Goal: Task Accomplishment & Management: Manage account settings

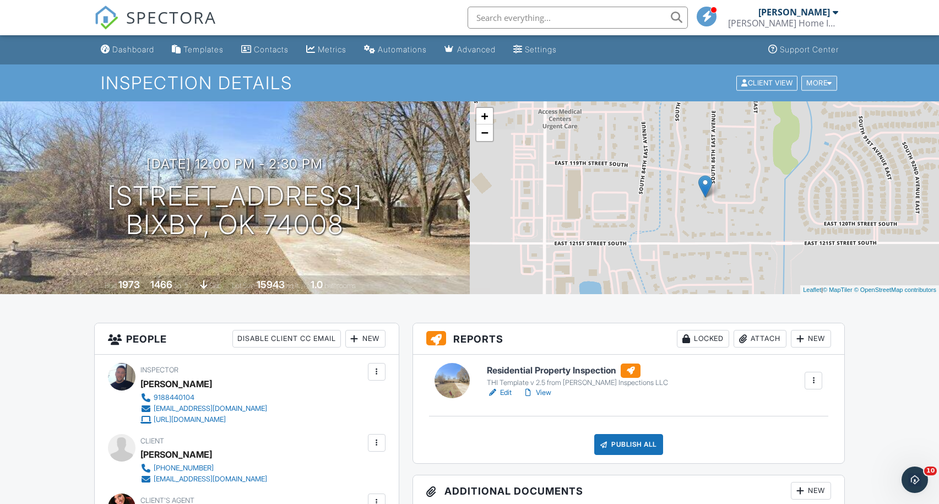
click at [818, 84] on div "More" at bounding box center [819, 82] width 36 height 15
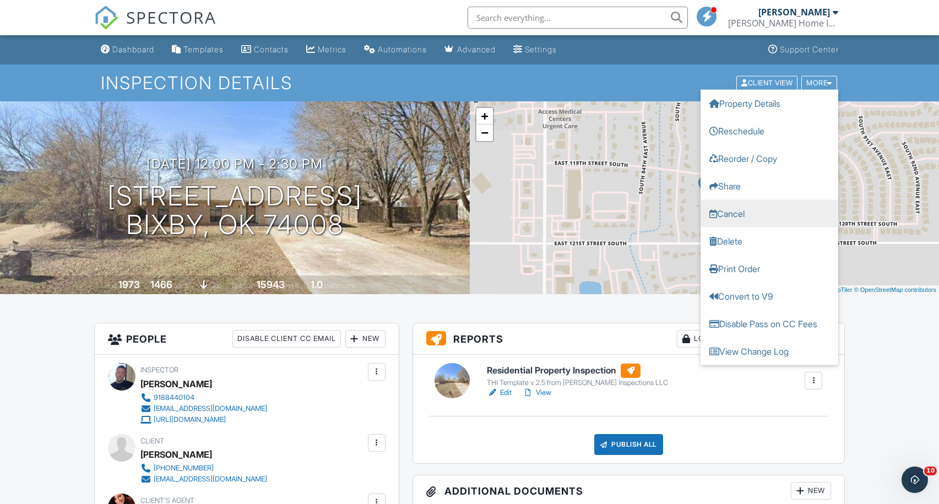
click at [758, 209] on link "Cancel" at bounding box center [770, 213] width 138 height 28
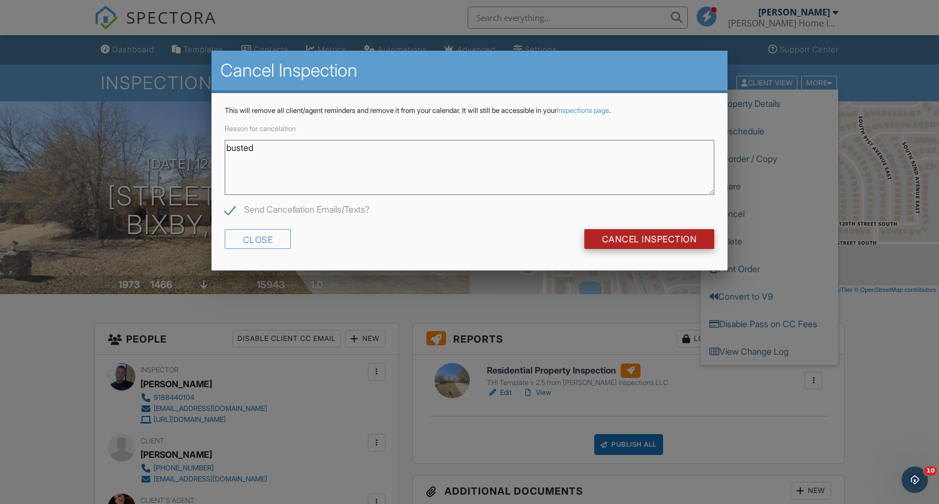
type textarea "busted"
click at [632, 235] on input "Cancel Inspection" at bounding box center [649, 239] width 131 height 20
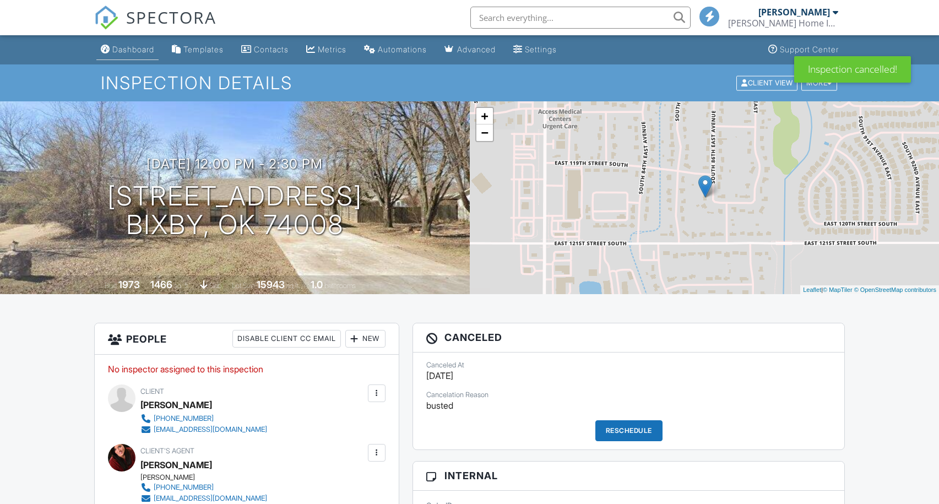
click at [119, 45] on div "Dashboard" at bounding box center [133, 49] width 42 height 9
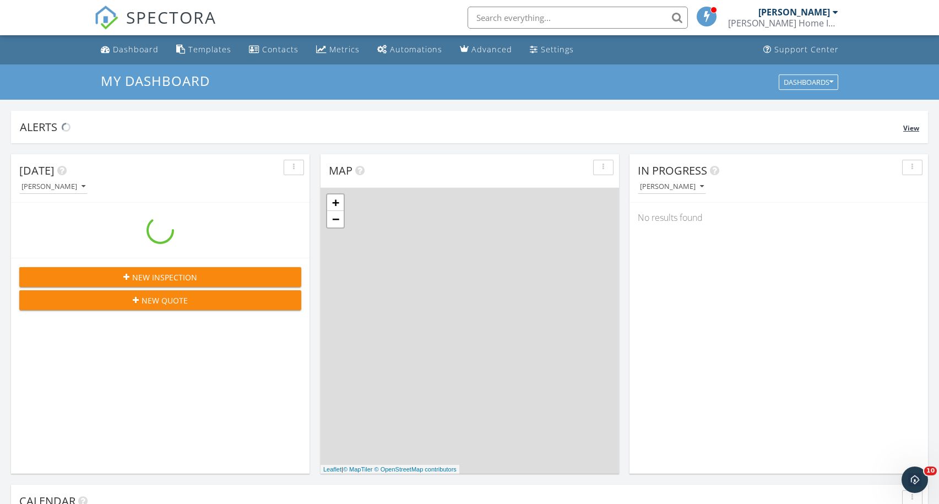
scroll to position [1003, 940]
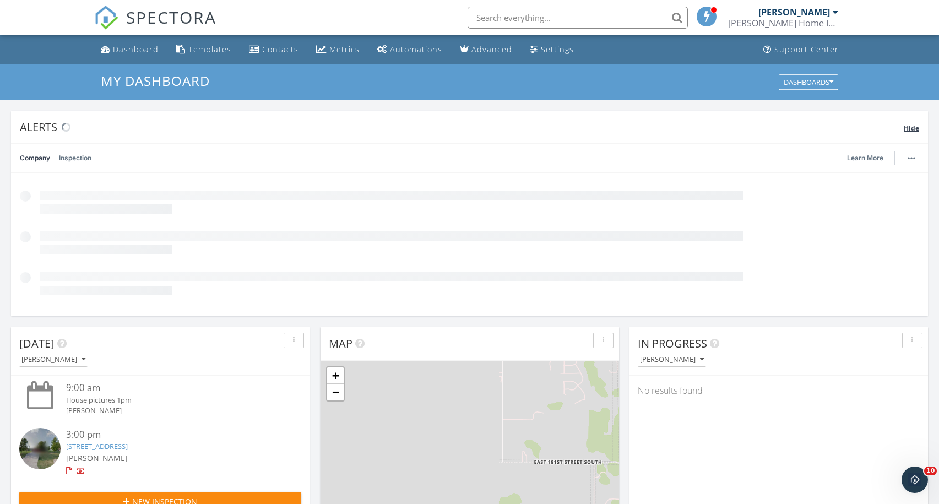
click at [901, 131] on div "Alerts" at bounding box center [462, 127] width 884 height 15
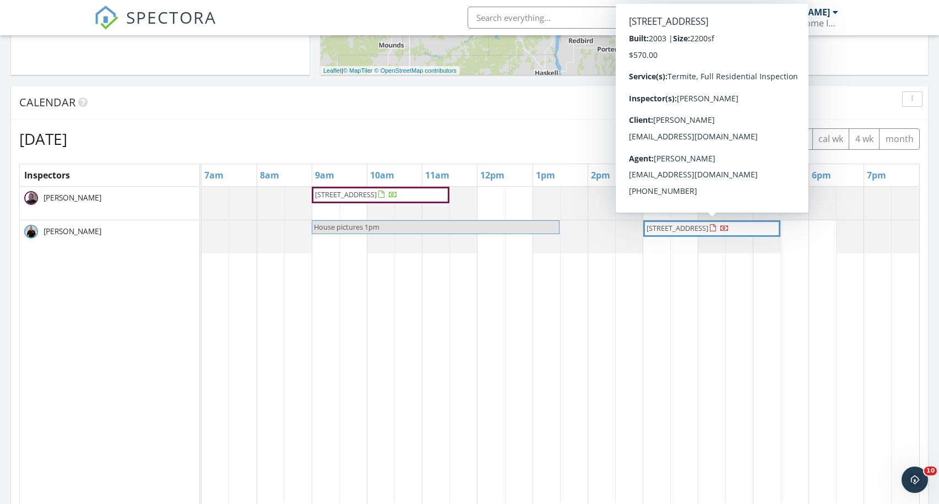
scroll to position [399, 0]
